Goal: Information Seeking & Learning: Learn about a topic

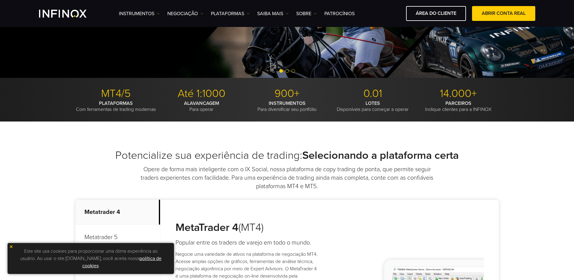
scroll to position [212, 0]
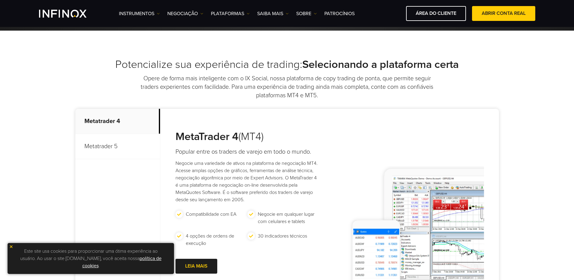
click at [13, 246] on img at bounding box center [11, 246] width 4 height 4
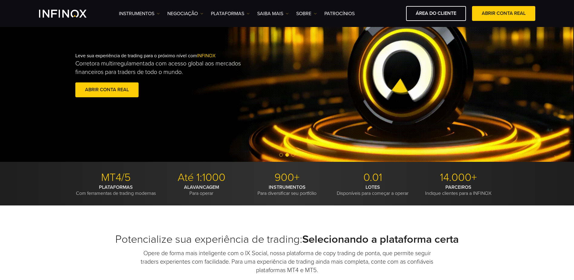
scroll to position [30, 0]
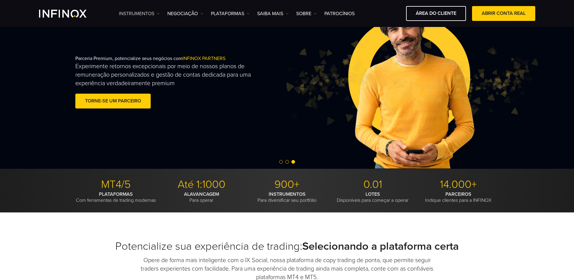
click at [159, 14] on img at bounding box center [158, 13] width 3 height 3
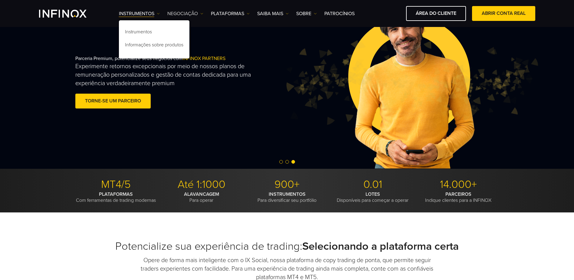
click at [200, 13] on link "NEGOCIAÇÃO" at bounding box center [185, 13] width 36 height 7
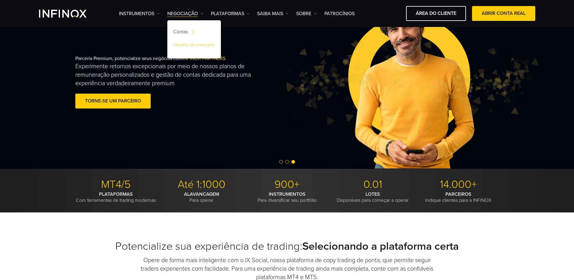
click at [198, 45] on link "Horário do mercado" at bounding box center [194, 45] width 54 height 13
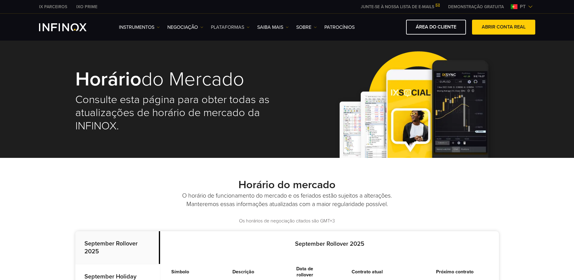
click at [246, 29] on link "PLATAFORMAS" at bounding box center [230, 27] width 39 height 7
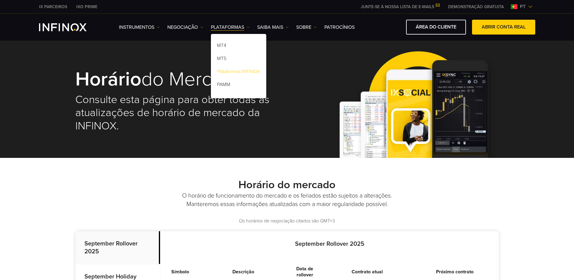
click at [244, 69] on link "Plataformas INFINOX" at bounding box center [238, 72] width 55 height 13
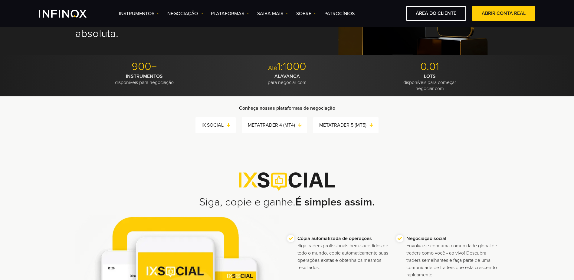
scroll to position [91, 0]
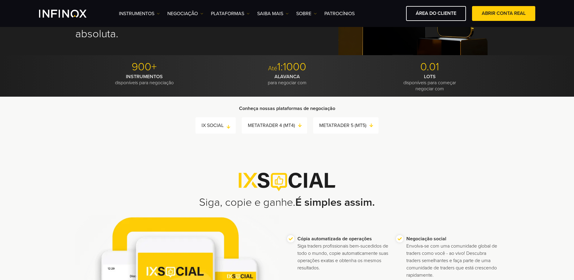
click at [224, 127] on link "IX SOCIAL" at bounding box center [219, 125] width 34 height 8
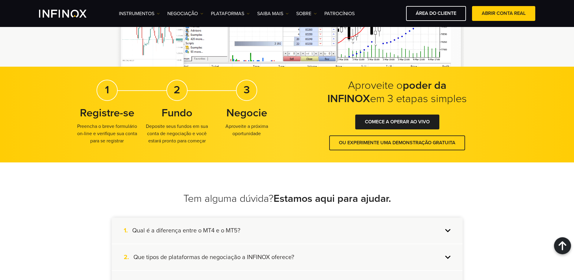
scroll to position [1236, 0]
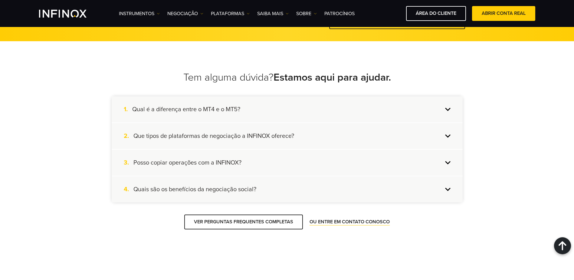
click at [451, 190] on div "4. Quais são os benefícios da negociação social?" at bounding box center [287, 189] width 351 height 26
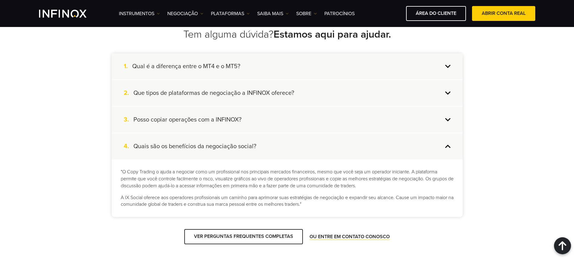
scroll to position [1297, 0]
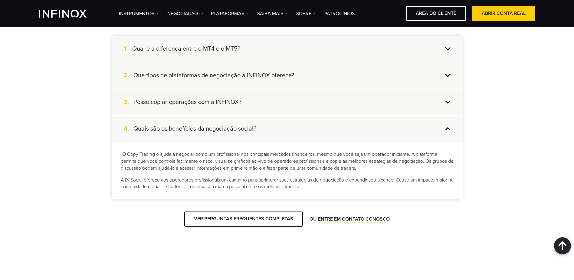
click at [451, 101] on div "3. Posso copiar operações com a INFINOX?" at bounding box center [287, 102] width 351 height 26
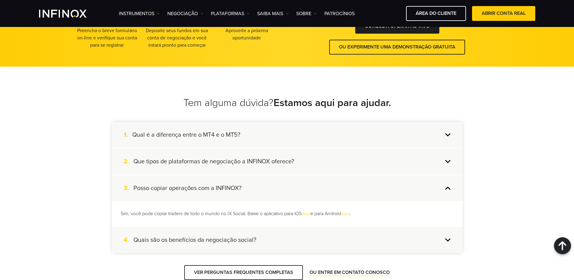
scroll to position [1206, 0]
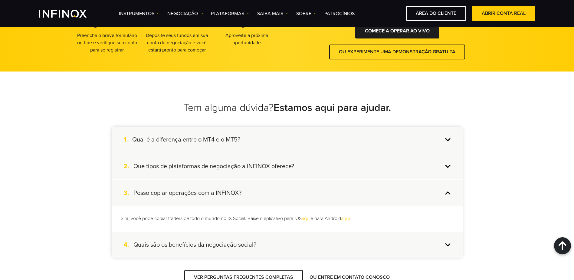
click at [448, 166] on div "2. Que tipos de plataformas de negociação a INFINOX oferece?" at bounding box center [287, 166] width 351 height 26
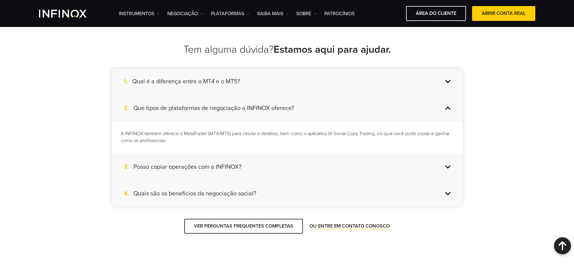
scroll to position [1266, 0]
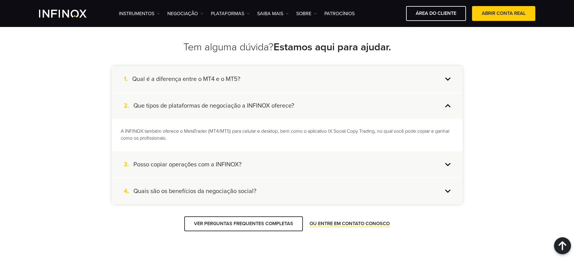
click at [448, 162] on div "3. Posso copiar operações com a INFINOX?" at bounding box center [287, 164] width 351 height 26
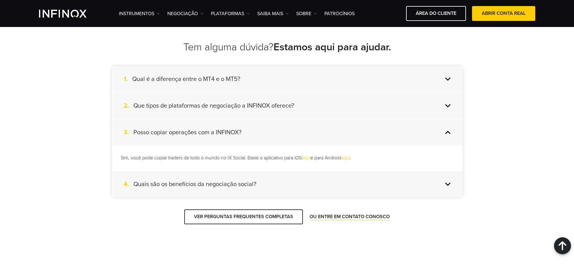
click at [310, 158] on link "aqui" at bounding box center [306, 158] width 9 height 6
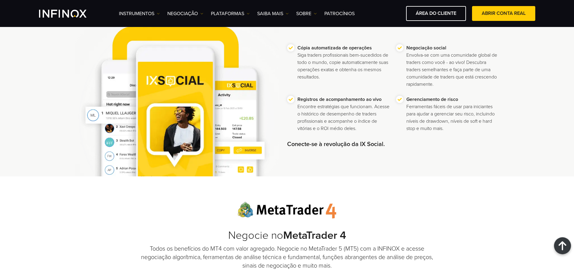
scroll to position [273, 0]
